Goal: Task Accomplishment & Management: Use online tool/utility

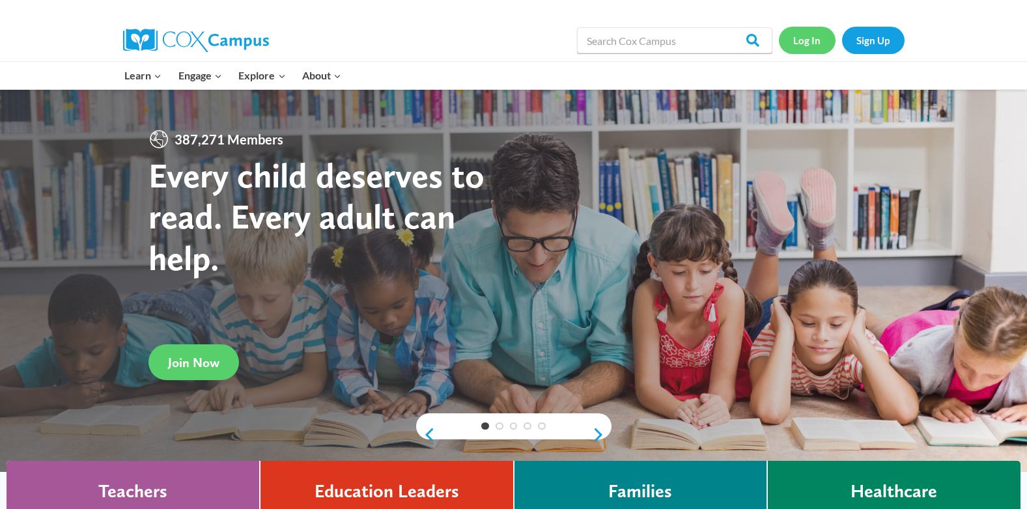
click at [813, 38] on link "Log In" at bounding box center [807, 40] width 57 height 27
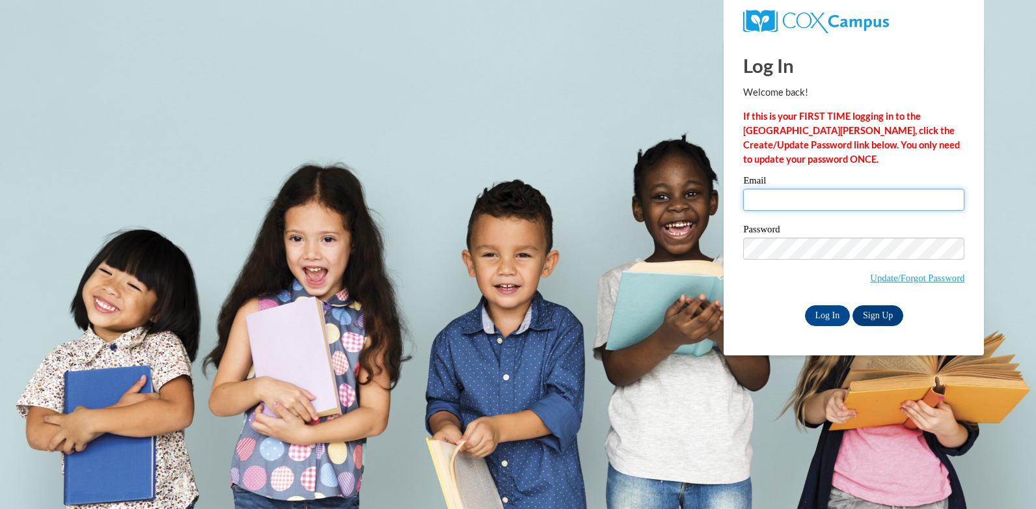
click at [791, 192] on input "Email" at bounding box center [853, 200] width 221 height 22
type input "mopatifo@yahoo.com"
click at [849, 198] on input "mopatifo@yahoo.com" at bounding box center [853, 200] width 221 height 22
click at [850, 197] on input "mopatifo@yahoo.com" at bounding box center [853, 200] width 221 height 22
click at [843, 201] on input "mopatifo@yahoo.com" at bounding box center [853, 200] width 221 height 22
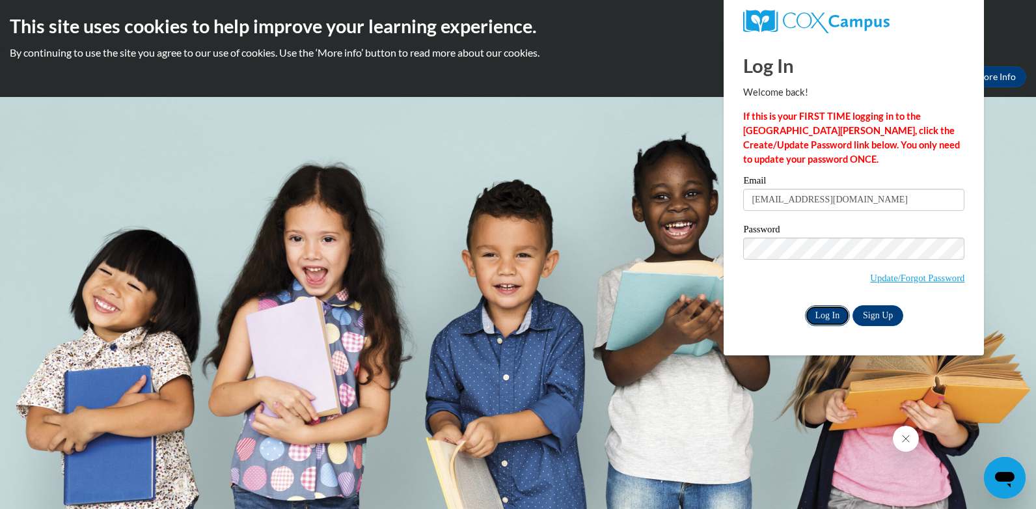
click at [818, 313] on input "Log In" at bounding box center [828, 315] width 46 height 21
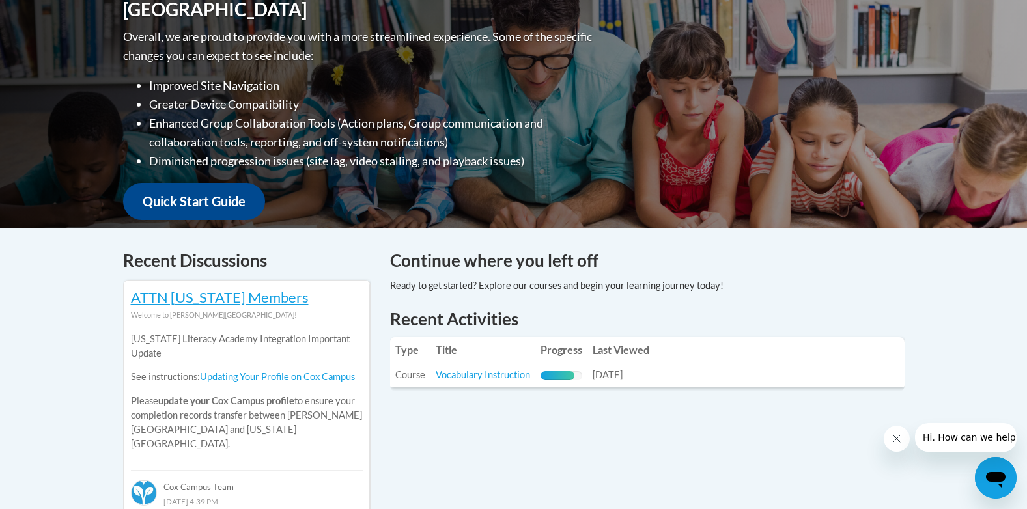
scroll to position [391, 0]
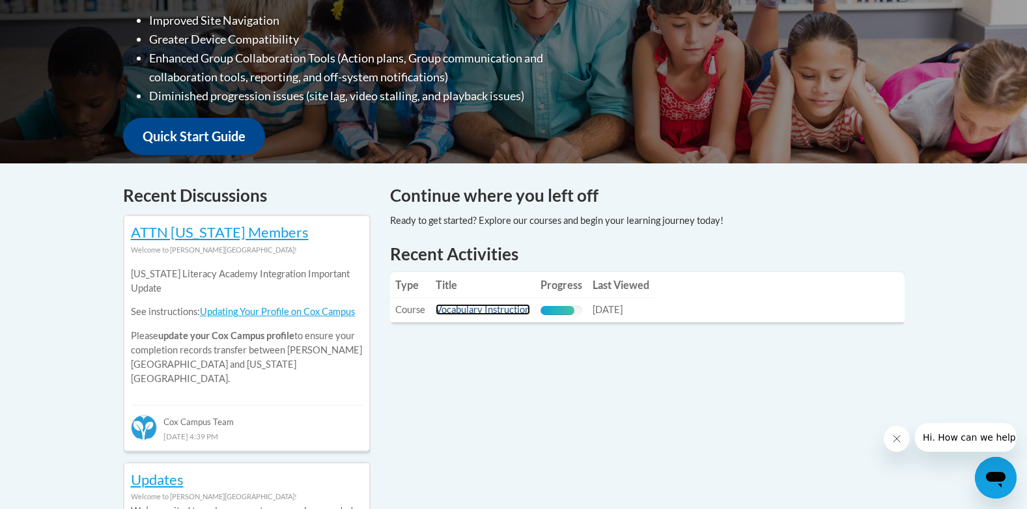
click at [496, 312] on link "Vocabulary Instruction" at bounding box center [483, 309] width 94 height 11
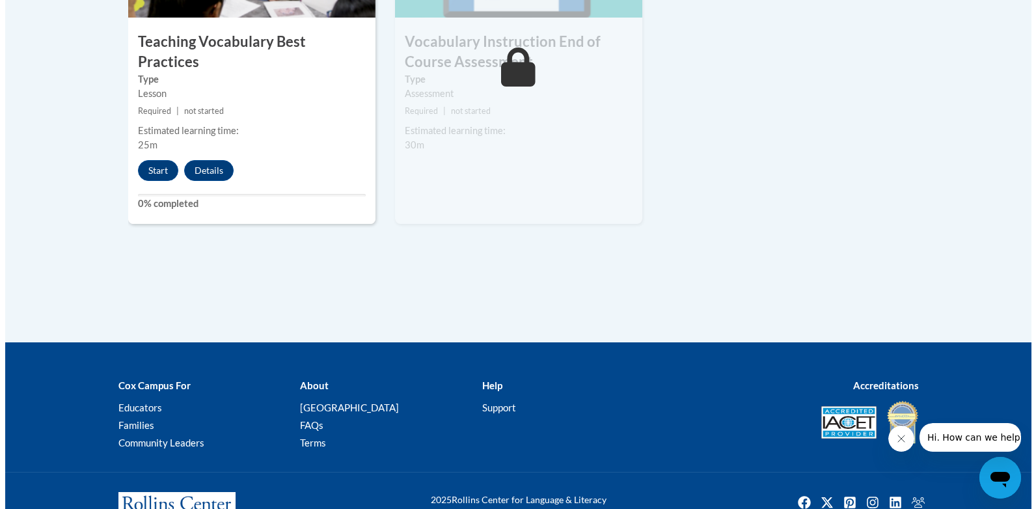
scroll to position [1432, 0]
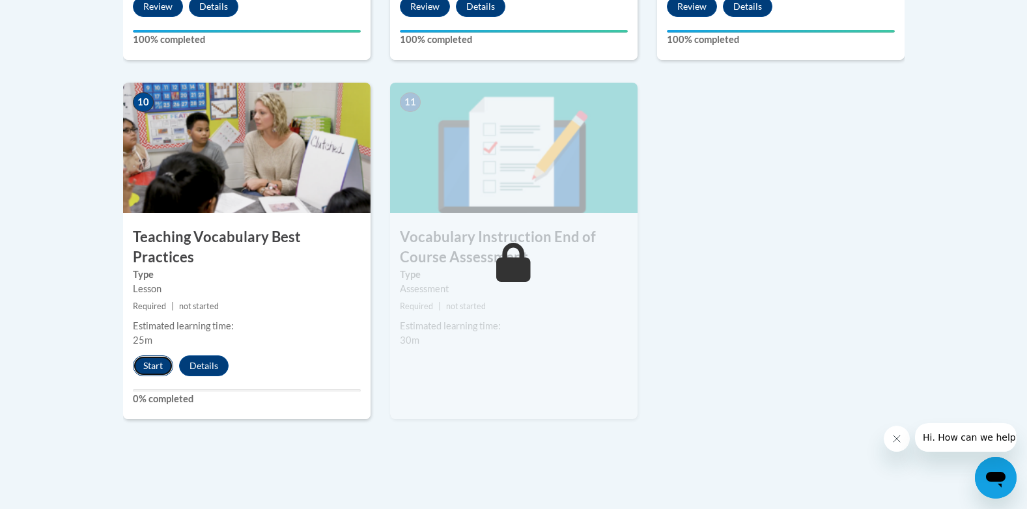
click at [154, 355] on button "Start" at bounding box center [153, 365] width 40 height 21
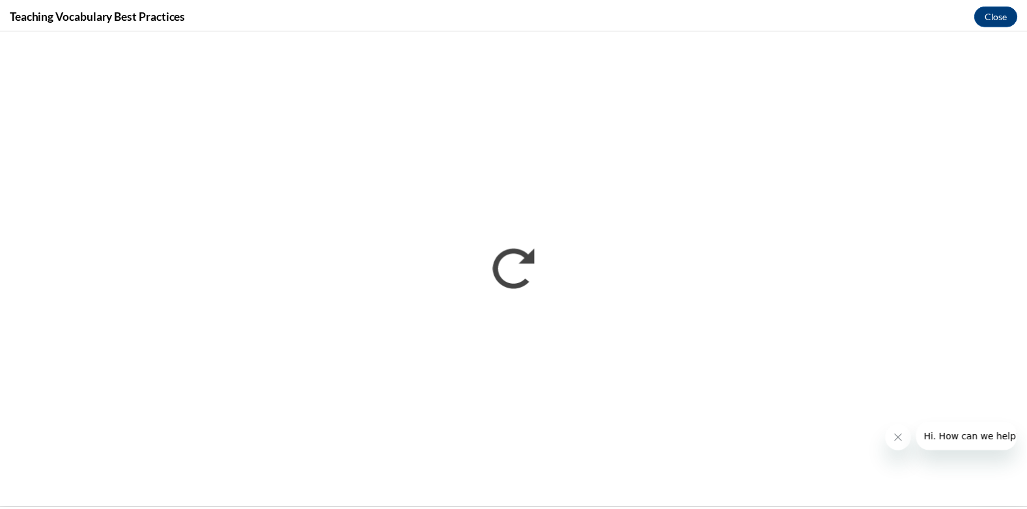
scroll to position [0, 0]
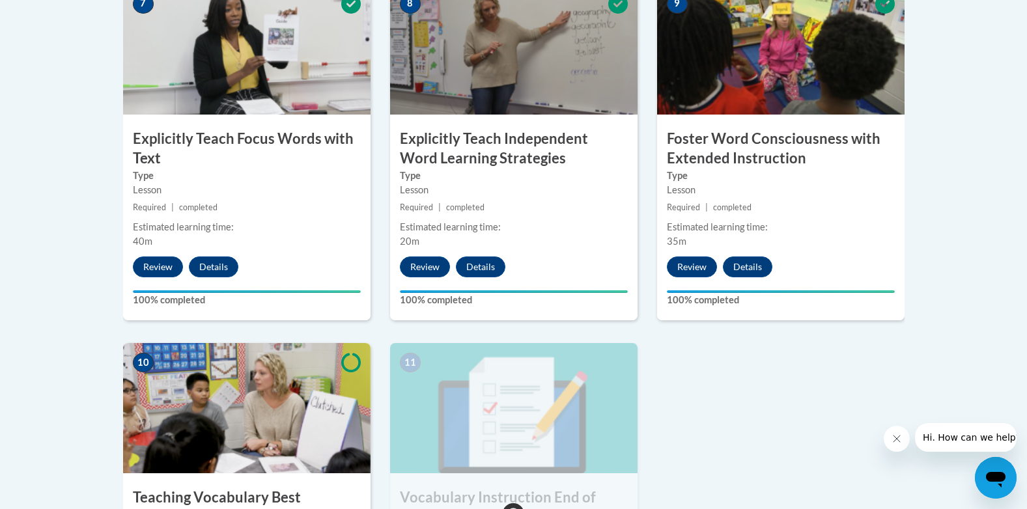
scroll to position [1367, 0]
